Goal: Register for event/course

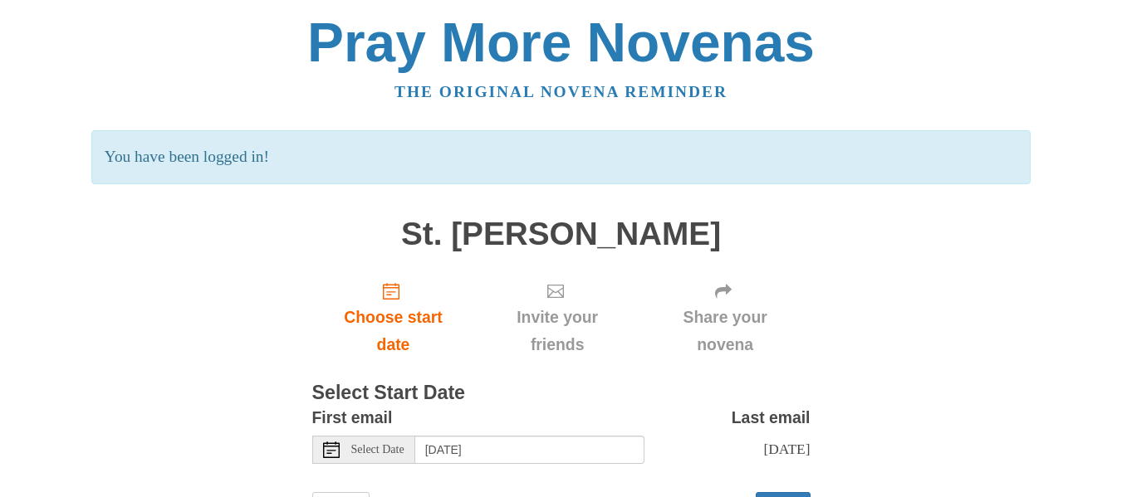
scroll to position [93, 0]
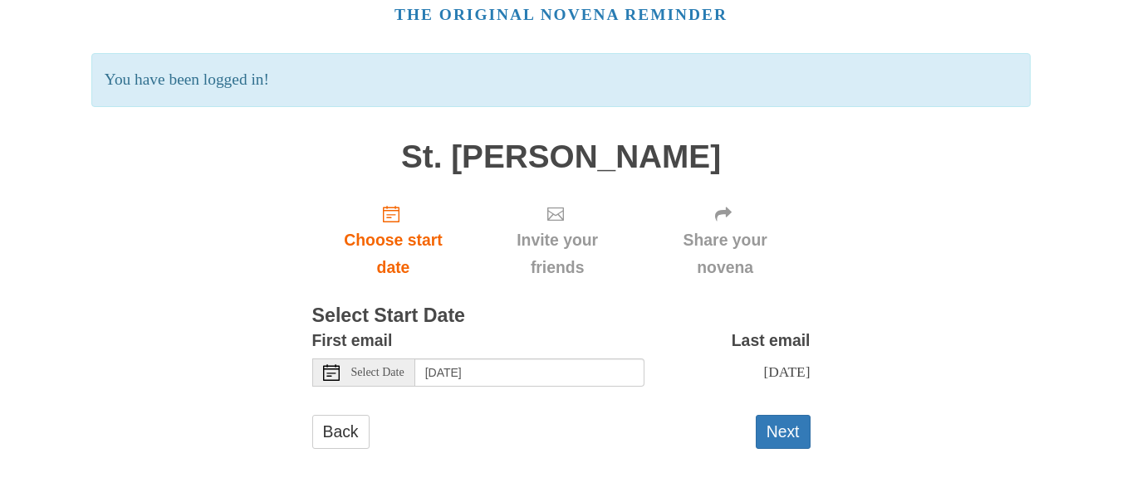
click at [397, 367] on span "Select Date" at bounding box center [377, 373] width 53 height 12
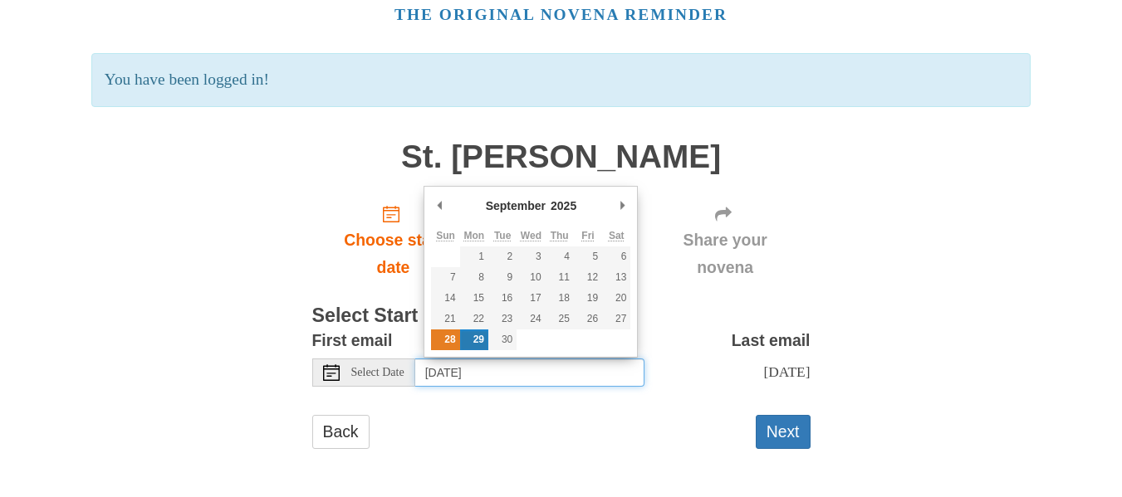
type input "[DATE]"
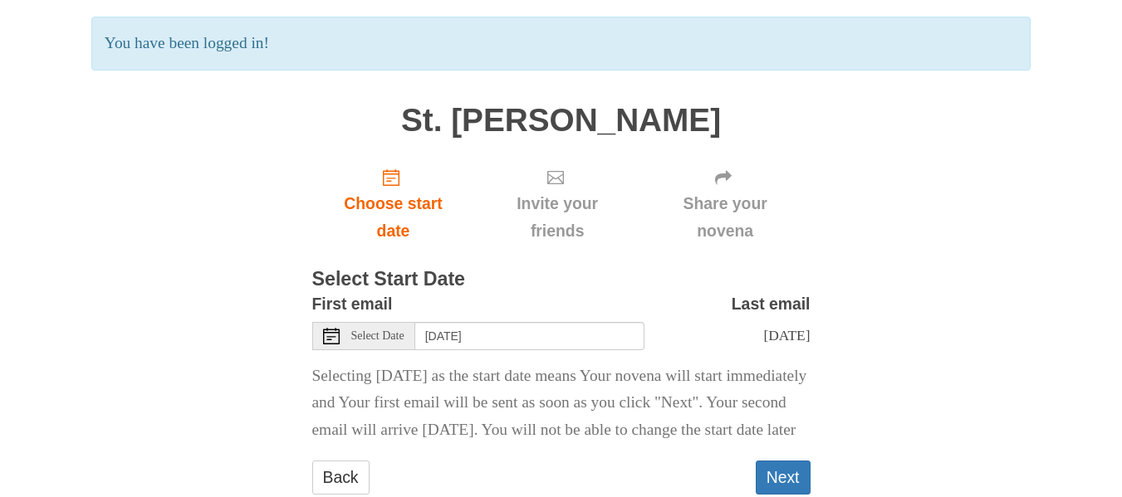
scroll to position [176, 0]
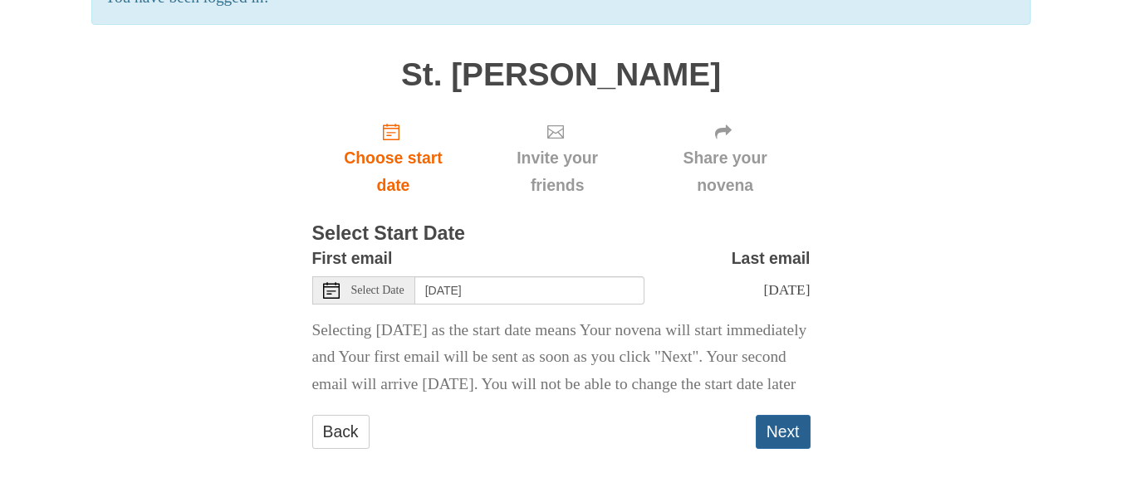
click at [792, 441] on button "Next" at bounding box center [783, 432] width 55 height 34
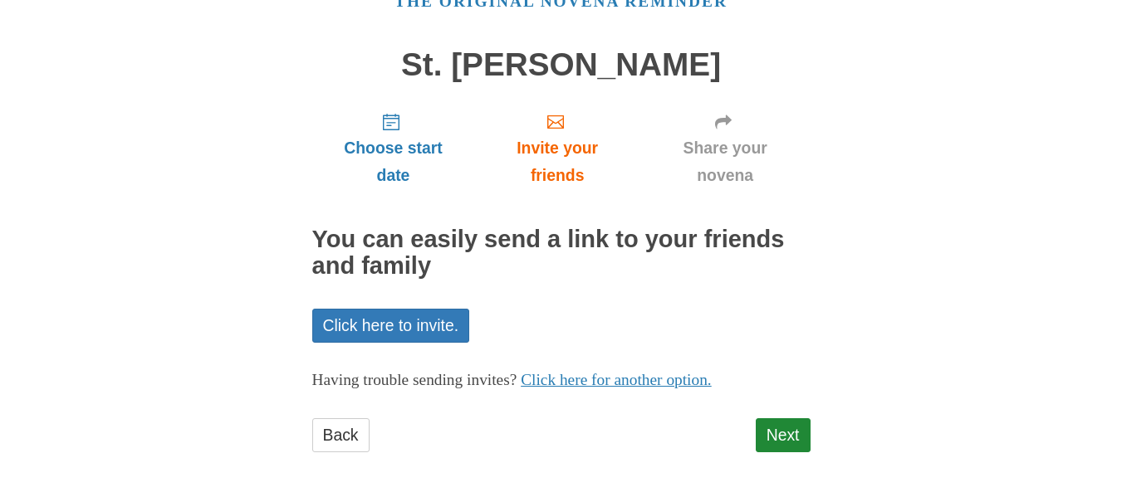
scroll to position [94, 0]
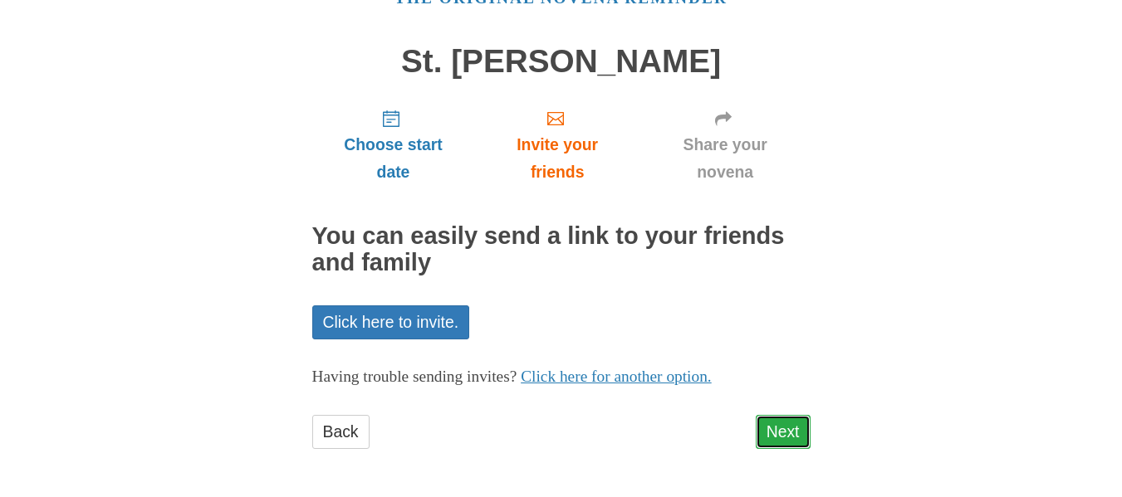
click at [788, 422] on link "Next" at bounding box center [783, 432] width 55 height 34
